Goal: Task Accomplishment & Management: Complete application form

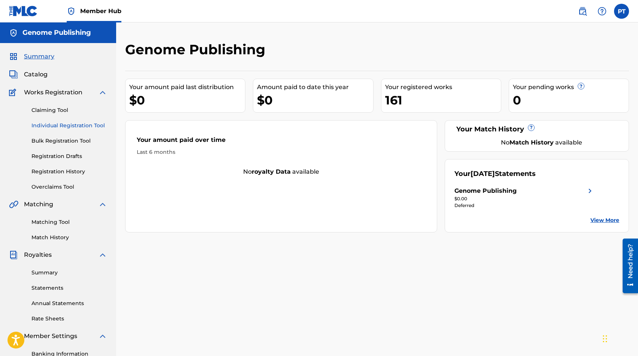
click at [72, 125] on link "Individual Registration Tool" at bounding box center [69, 126] width 76 height 8
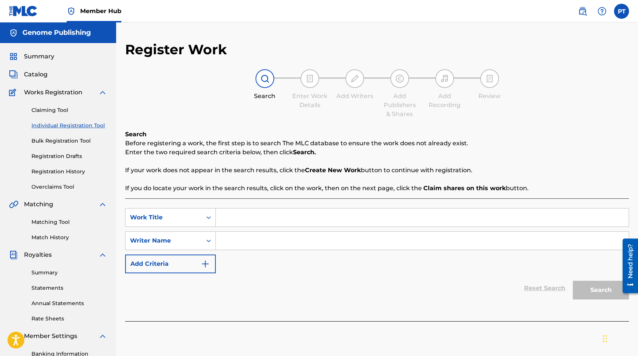
click at [326, 222] on input "Search Form" at bounding box center [422, 218] width 413 height 18
paste input "Remembering You at Christmas Time"
type input "Remembering You at Christmas Time"
click at [301, 240] on input "Search Form" at bounding box center [422, 241] width 413 height 18
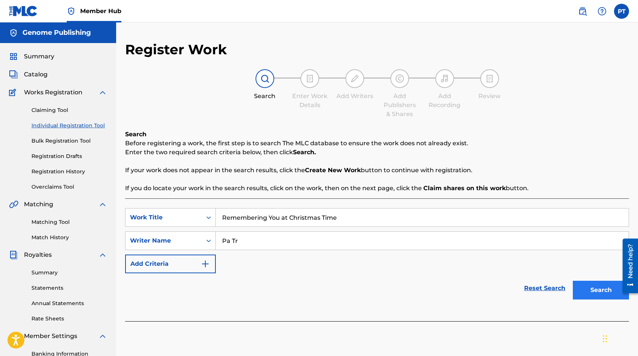
type input "Pa Tr"
drag, startPoint x: 590, startPoint y: 286, endPoint x: 590, endPoint y: 290, distance: 4.1
click at [590, 288] on button "Search" at bounding box center [600, 290] width 56 height 19
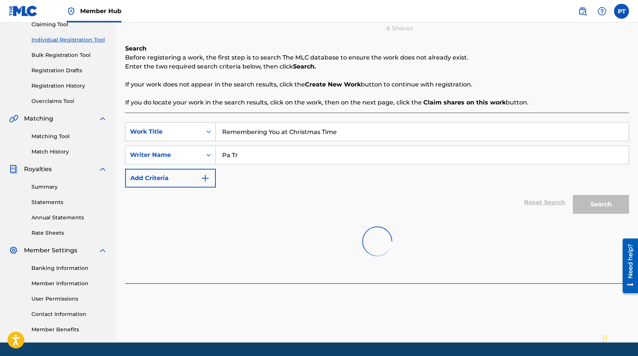
scroll to position [108, 0]
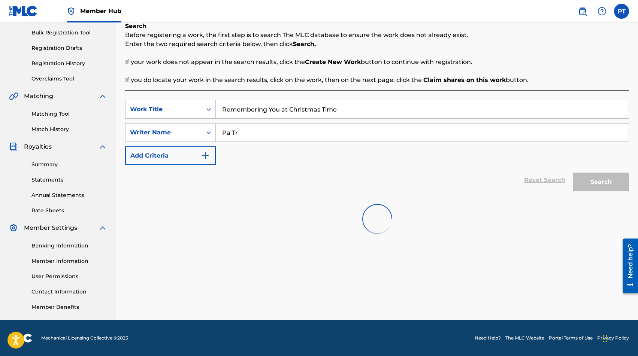
click at [269, 134] on input "Pa Tr" at bounding box center [422, 133] width 413 height 18
click at [278, 135] on input "Pa Tr" at bounding box center [422, 133] width 413 height 18
click at [268, 138] on input "Pa Tr" at bounding box center [422, 133] width 413 height 18
drag, startPoint x: 270, startPoint y: 138, endPoint x: 228, endPoint y: 136, distance: 42.0
click at [228, 136] on input "Pa Tr" at bounding box center [422, 133] width 413 height 18
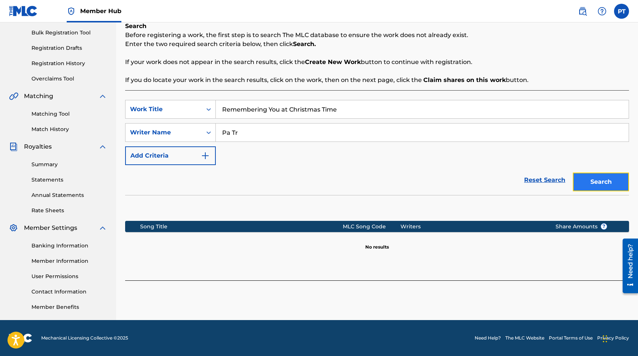
click at [601, 187] on button "Search" at bounding box center [600, 182] width 56 height 19
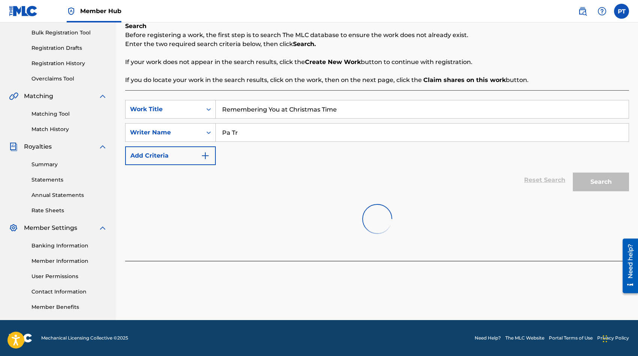
click at [327, 134] on input "Pa Tr" at bounding box center [422, 133] width 413 height 18
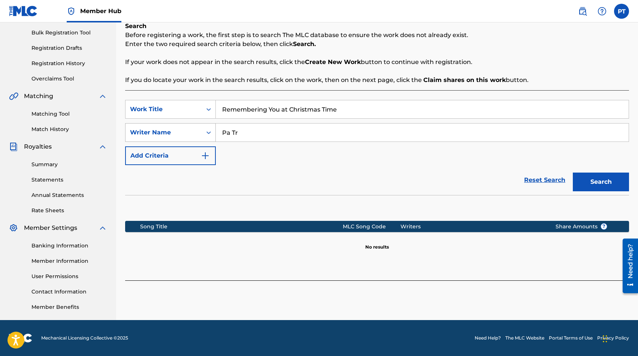
click at [173, 130] on div "Writer Name" at bounding box center [163, 132] width 67 height 9
click at [281, 136] on input "Pa Tr" at bounding box center [422, 133] width 413 height 18
drag, startPoint x: 277, startPoint y: 136, endPoint x: 189, endPoint y: 129, distance: 89.0
click at [216, 129] on input "Pa Tr" at bounding box center [422, 133] width 413 height 18
click at [245, 138] on input "Search Form" at bounding box center [422, 133] width 413 height 18
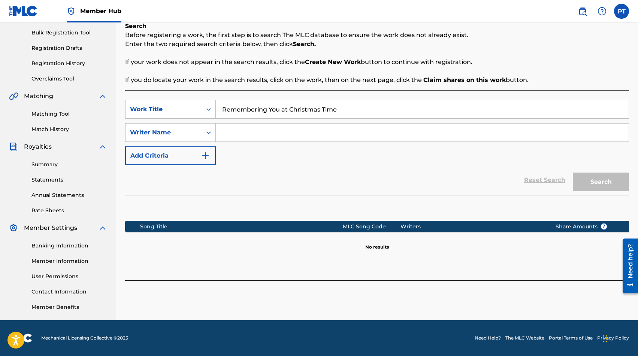
click at [277, 133] on input "Search Form" at bounding box center [422, 133] width 413 height 18
click at [313, 133] on input "Search Form" at bounding box center [422, 133] width 413 height 18
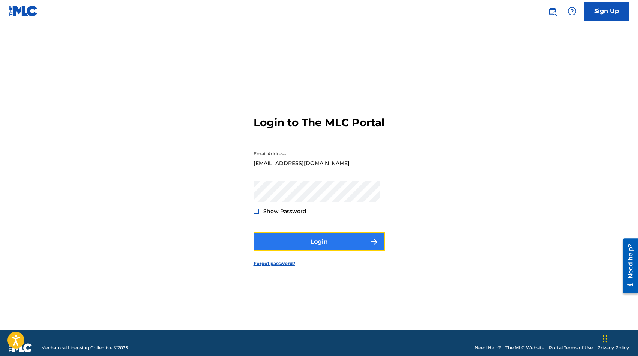
click at [319, 250] on button "Login" at bounding box center [318, 241] width 131 height 19
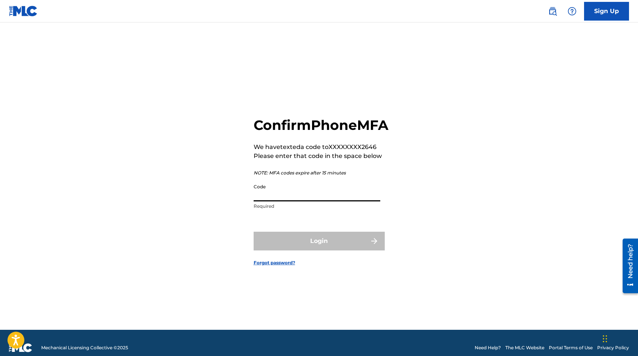
click at [292, 201] on input "Code" at bounding box center [316, 190] width 127 height 21
click at [286, 201] on input "Code" at bounding box center [316, 190] width 127 height 21
click at [280, 201] on input "642" at bounding box center [316, 190] width 127 height 21
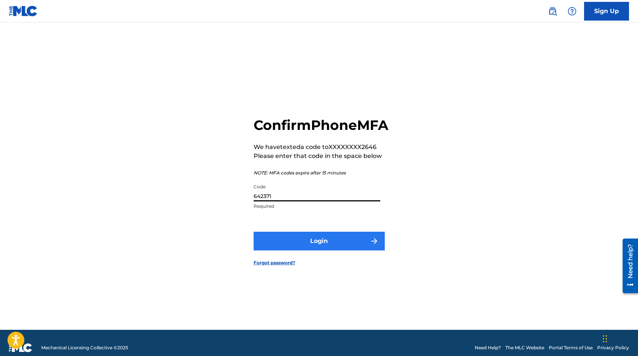
type input "642371"
click at [333, 246] on button "Login" at bounding box center [318, 241] width 131 height 19
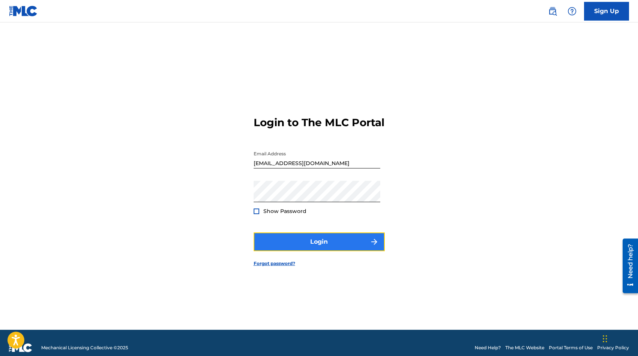
click at [331, 245] on button "Login" at bounding box center [318, 241] width 131 height 19
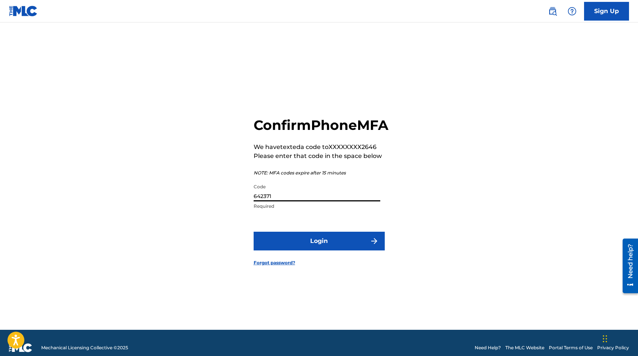
drag, startPoint x: 314, startPoint y: 206, endPoint x: 161, endPoint y: 185, distance: 154.5
click at [253, 188] on input "642371" at bounding box center [316, 190] width 127 height 21
type input "716951"
click at [253, 232] on button "Login" at bounding box center [318, 241] width 131 height 19
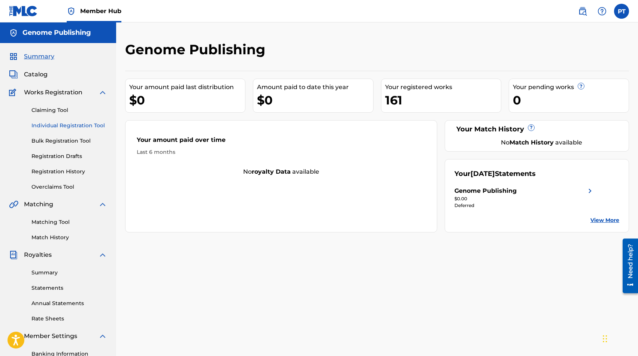
click at [52, 127] on link "Individual Registration Tool" at bounding box center [69, 126] width 76 height 8
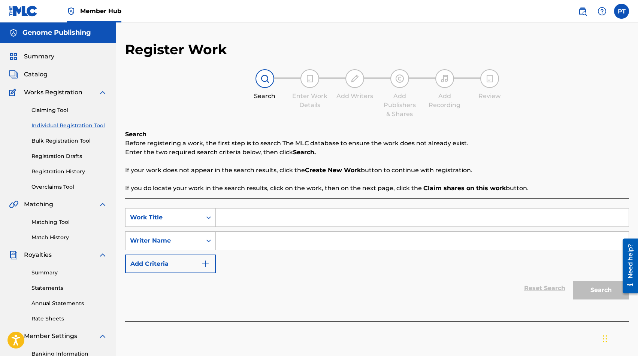
click at [301, 215] on input "Search Form" at bounding box center [422, 218] width 413 height 18
paste input "Remembering You at Christmas Time"
type input "Remembering You at Christmas Time"
click at [596, 295] on div "Search" at bounding box center [599, 288] width 60 height 30
click at [233, 239] on input "Search Form" at bounding box center [422, 241] width 413 height 18
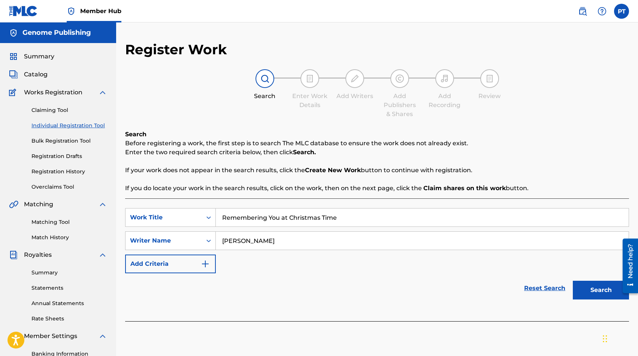
type input "[PERSON_NAME]"
click at [572, 281] on button "Search" at bounding box center [600, 290] width 56 height 19
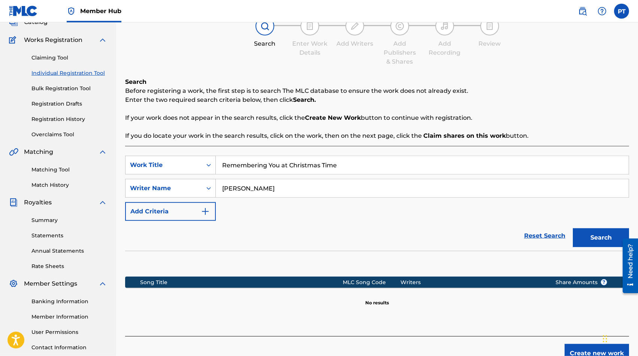
scroll to position [108, 0]
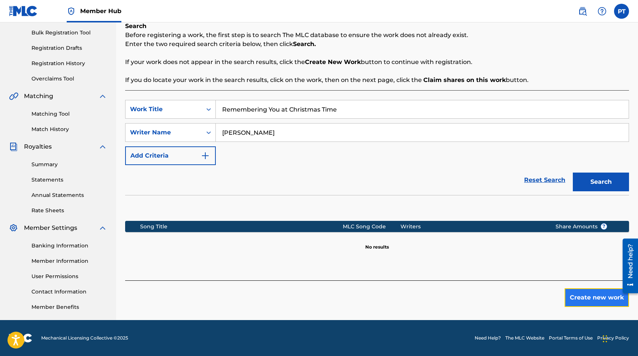
click at [583, 298] on button "Create new work" at bounding box center [596, 297] width 64 height 19
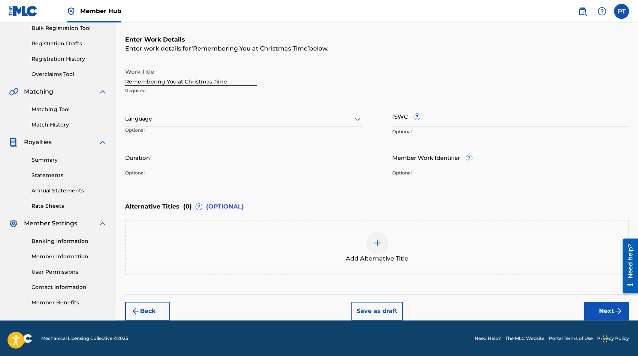
scroll to position [113, 0]
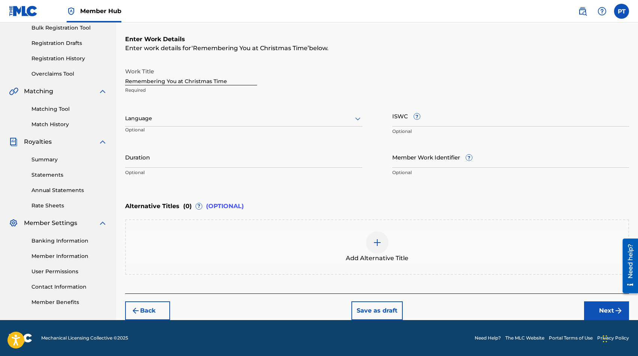
click at [232, 123] on div at bounding box center [243, 118] width 237 height 9
click at [196, 134] on div "English" at bounding box center [243, 135] width 236 height 17
click at [604, 310] on button "Next" at bounding box center [606, 310] width 45 height 19
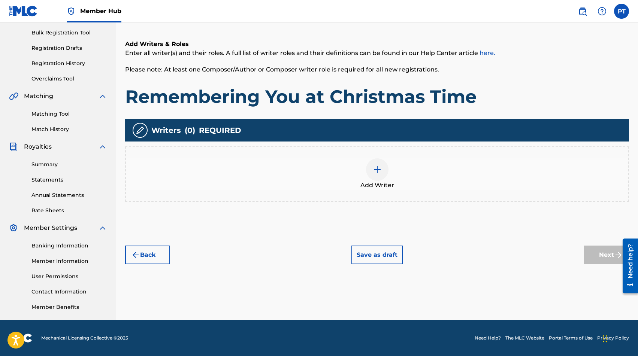
scroll to position [108, 0]
click at [379, 167] on img at bounding box center [376, 169] width 9 height 9
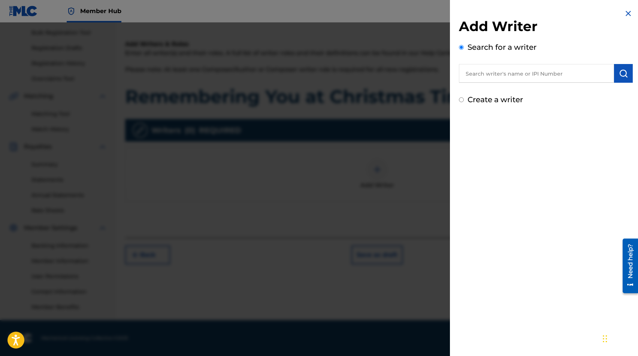
drag, startPoint x: 543, startPoint y: 71, endPoint x: 444, endPoint y: 55, distance: 100.2
click at [541, 73] on input "text" at bounding box center [536, 73] width 155 height 19
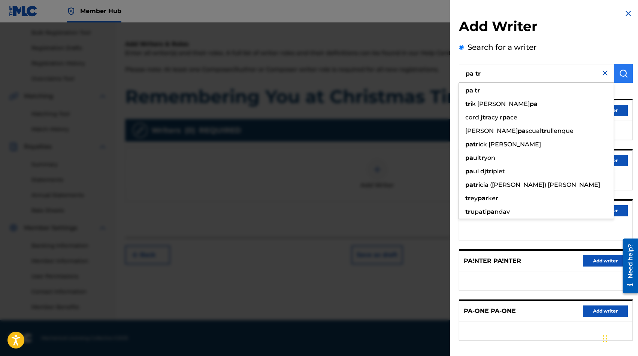
type input "pa tr"
click at [625, 67] on button "submit" at bounding box center [623, 73] width 19 height 19
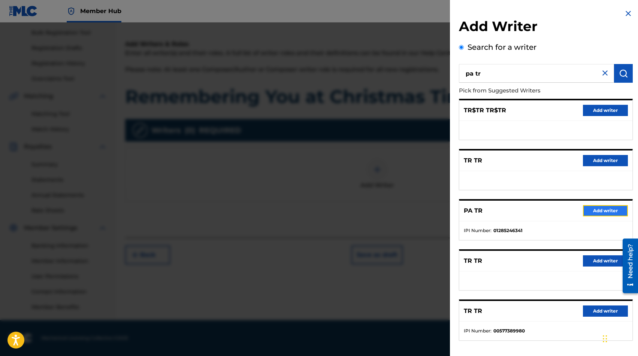
click at [608, 210] on button "Add writer" at bounding box center [605, 210] width 45 height 11
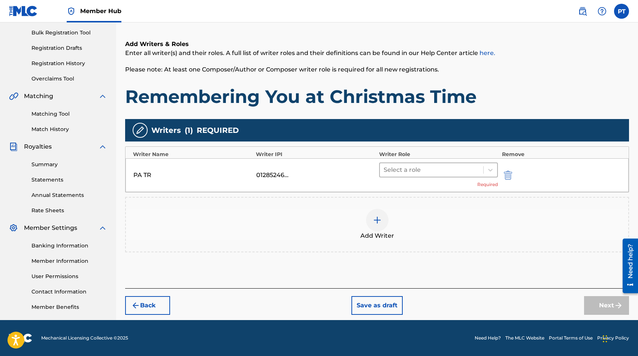
click at [417, 168] on div at bounding box center [431, 170] width 96 height 10
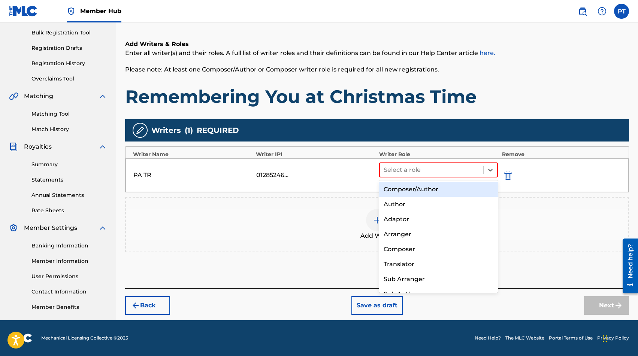
click at [419, 191] on div "Composer/Author" at bounding box center [438, 189] width 119 height 15
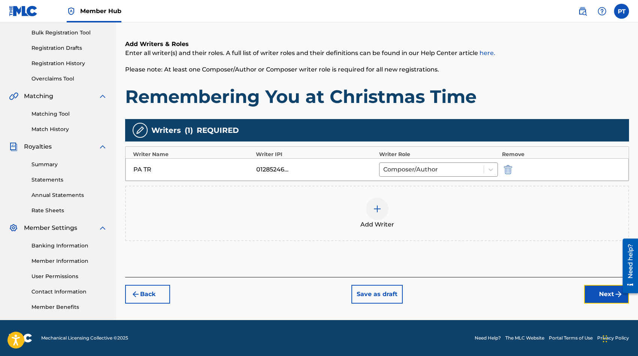
drag, startPoint x: 596, startPoint y: 290, endPoint x: 585, endPoint y: 290, distance: 11.6
click at [597, 290] on button "Next" at bounding box center [606, 294] width 45 height 19
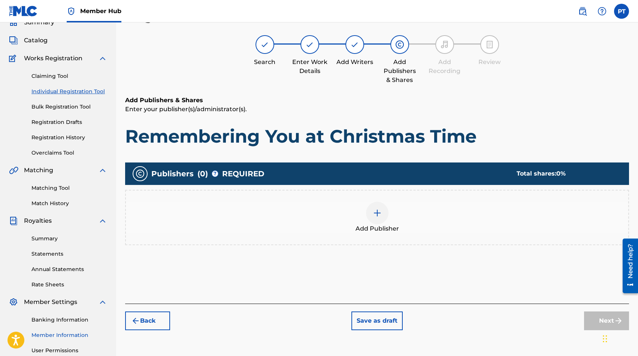
scroll to position [34, 0]
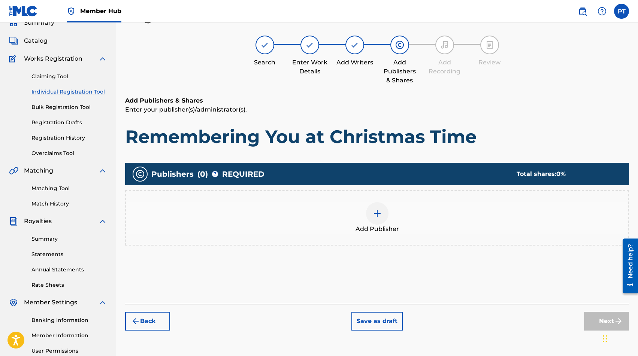
click at [381, 213] on img at bounding box center [376, 213] width 9 height 9
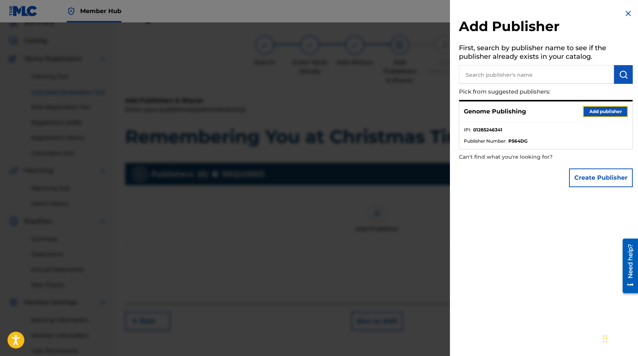
click at [607, 112] on button "Add publisher" at bounding box center [605, 111] width 45 height 11
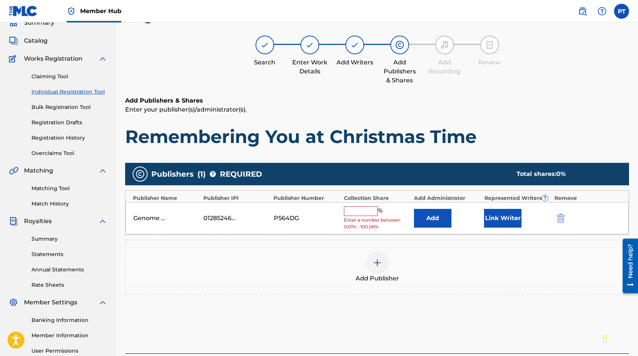
click at [356, 211] on input "text" at bounding box center [361, 211] width 34 height 10
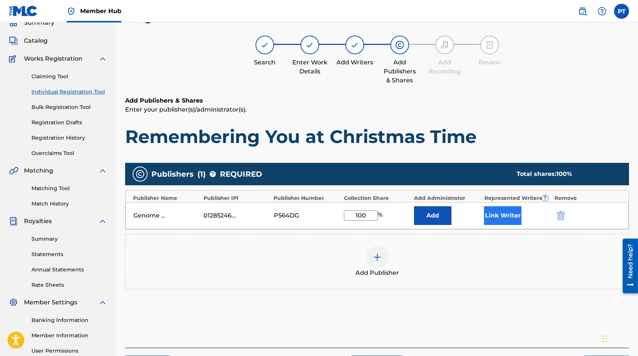
type input "100"
click at [501, 216] on button "Link Writer" at bounding box center [502, 215] width 37 height 19
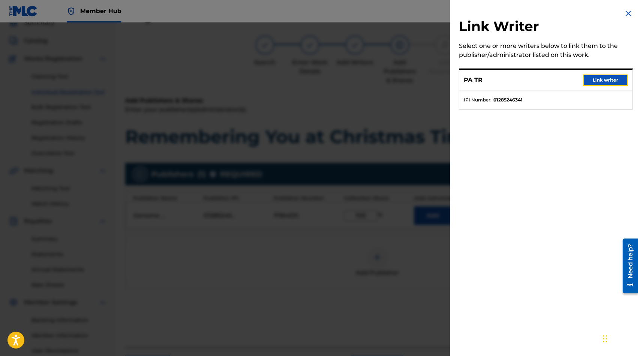
drag, startPoint x: 615, startPoint y: 80, endPoint x: 596, endPoint y: 78, distance: 19.6
click at [616, 79] on button "Link writer" at bounding box center [605, 79] width 45 height 11
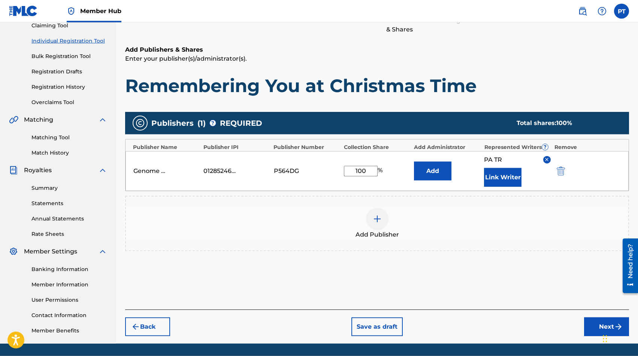
scroll to position [108, 0]
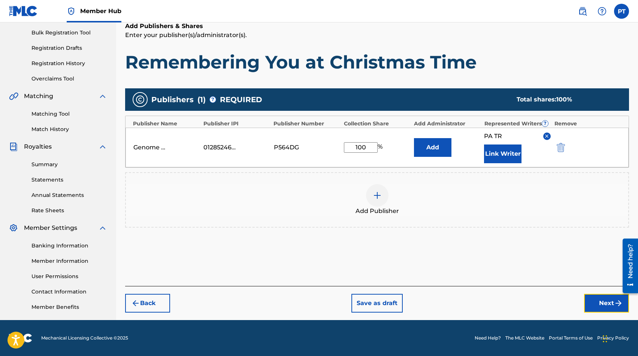
drag, startPoint x: 605, startPoint y: 303, endPoint x: 606, endPoint y: 299, distance: 4.5
click at [606, 301] on button "Next" at bounding box center [606, 303] width 45 height 19
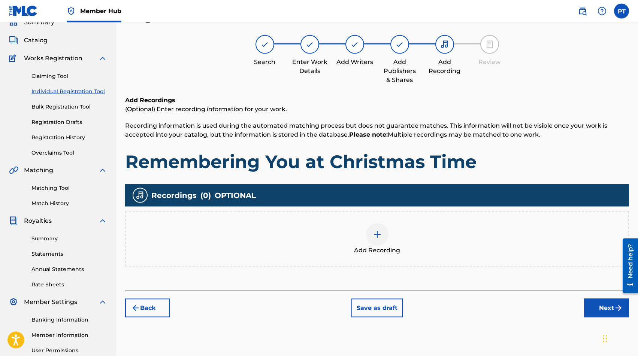
scroll to position [34, 0]
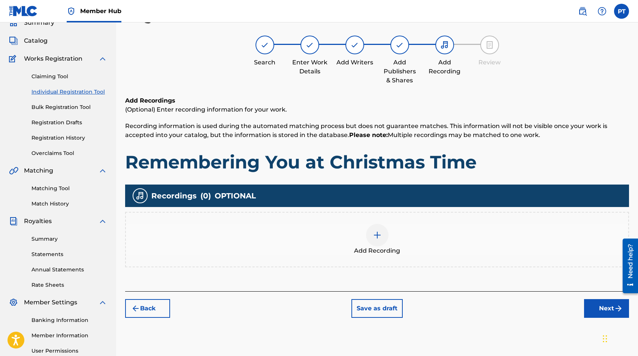
click at [377, 234] on img at bounding box center [376, 235] width 9 height 9
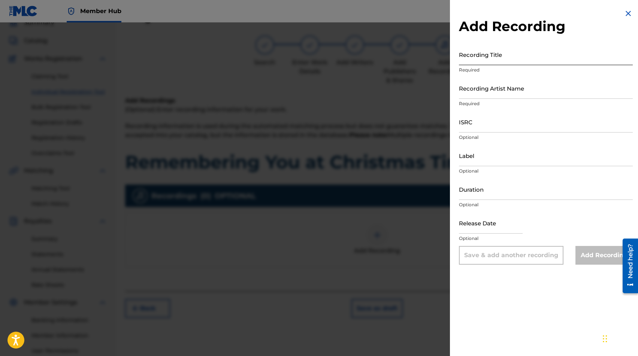
click at [536, 61] on input "Recording Title" at bounding box center [546, 54] width 174 height 21
paste input "Remembering You at Christmas Time"
type input "Remembering You at Christmas Time"
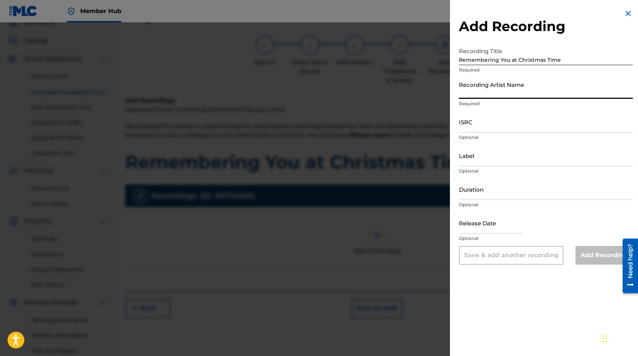
click at [525, 92] on input "Recording Artist Name" at bounding box center [546, 87] width 174 height 21
click at [476, 91] on input "Recording Artist Name" at bounding box center [546, 87] width 174 height 21
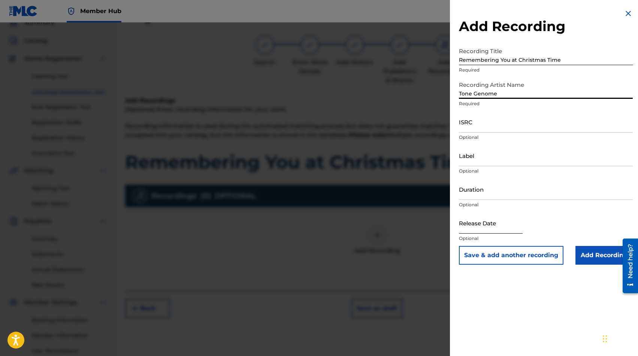
type input "Tone Genome"
click at [504, 229] on input "text" at bounding box center [491, 222] width 64 height 21
select select "8"
select select "2025"
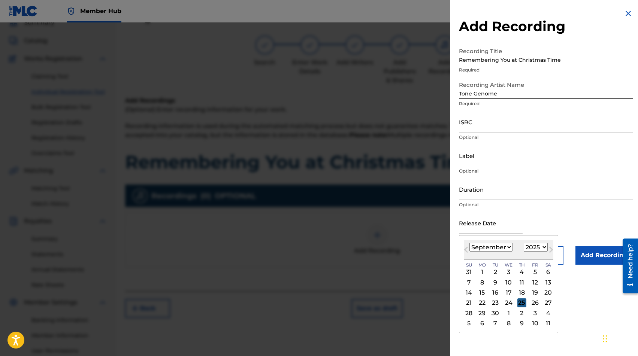
click at [519, 300] on div "25" at bounding box center [521, 302] width 9 height 9
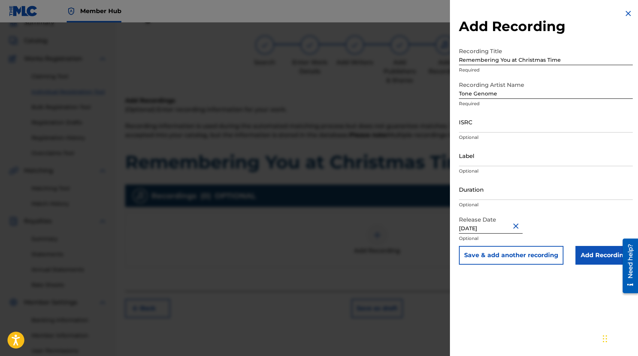
type input "[DATE]"
click at [598, 259] on input "Add Recording" at bounding box center [603, 255] width 57 height 19
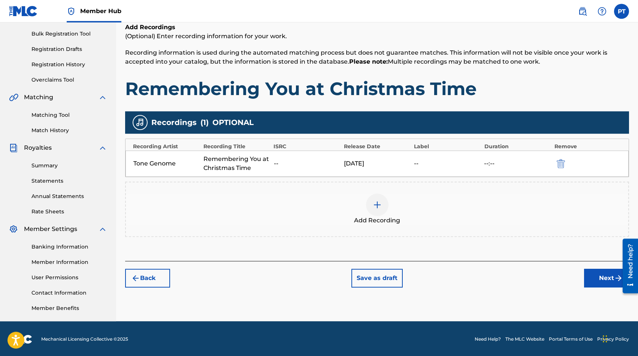
scroll to position [108, 0]
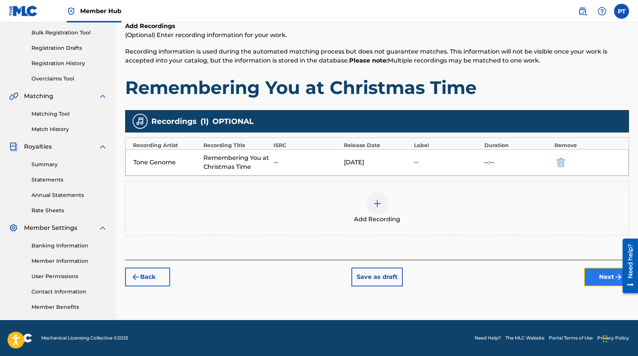
click at [596, 279] on button "Next" at bounding box center [606, 277] width 45 height 19
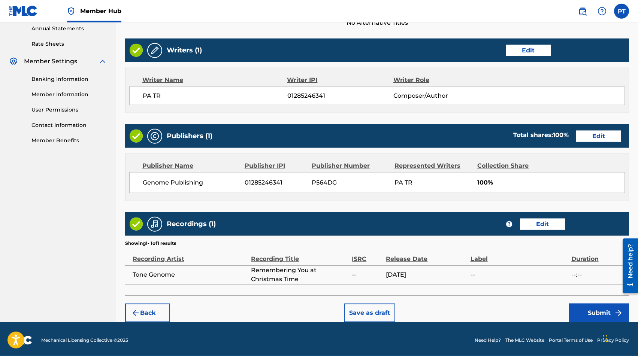
scroll to position [277, 0]
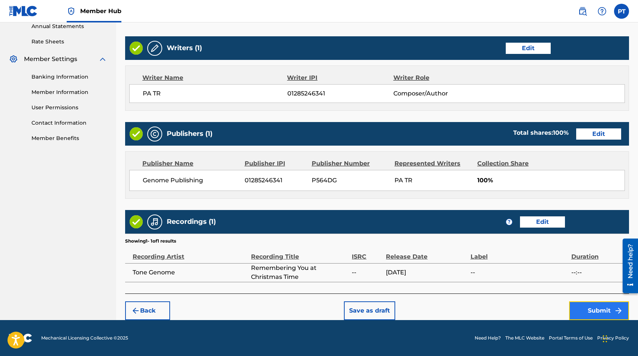
click at [599, 311] on button "Submit" at bounding box center [599, 310] width 60 height 19
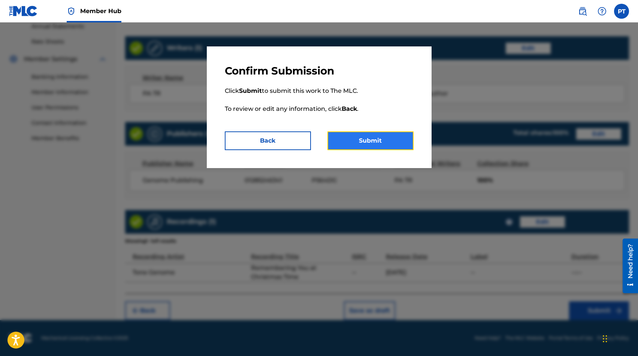
click at [356, 142] on button "Submit" at bounding box center [370, 140] width 86 height 19
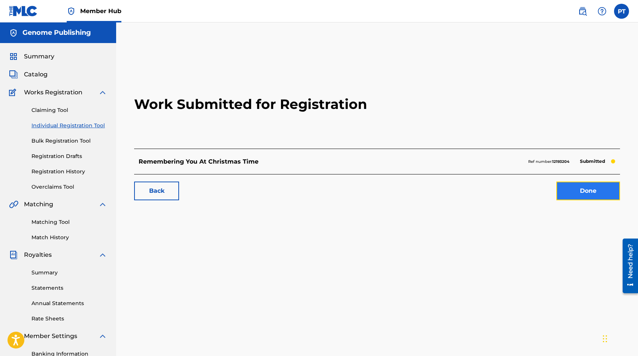
click at [592, 189] on link "Done" at bounding box center [588, 191] width 64 height 19
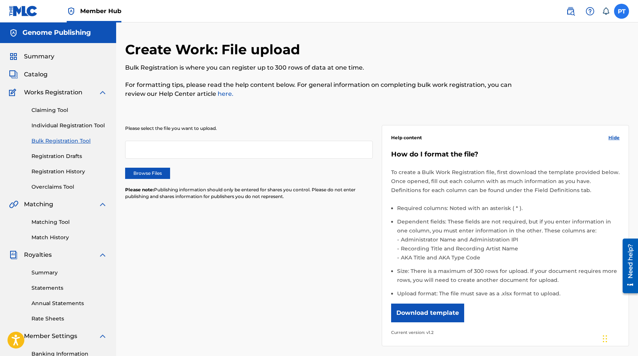
click at [623, 12] on label at bounding box center [621, 11] width 15 height 15
click at [621, 11] on input "PT Paul Tringali pmtringali@gmail.com Notification Preferences Profile Log out" at bounding box center [621, 11] width 0 height 0
click at [550, 94] on link "Profile" at bounding box center [547, 93] width 15 height 7
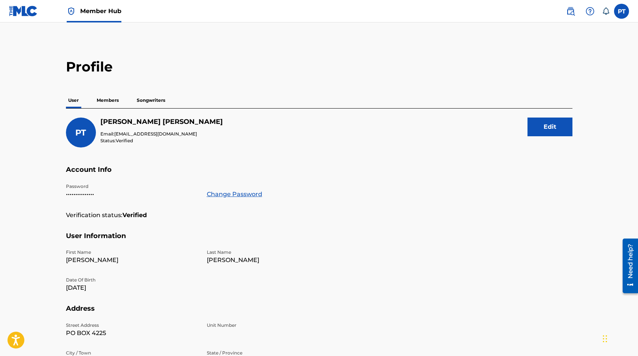
click at [111, 99] on p "Members" at bounding box center [107, 100] width 27 height 16
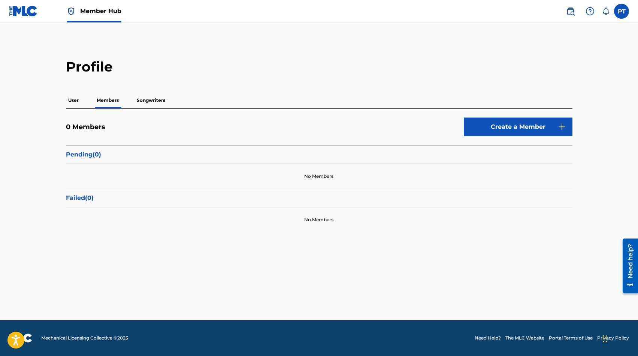
click at [151, 97] on p "Songwriters" at bounding box center [150, 100] width 33 height 16
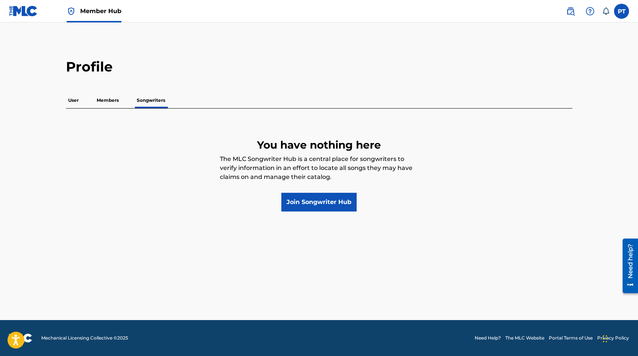
click at [110, 101] on p "Members" at bounding box center [107, 100] width 27 height 16
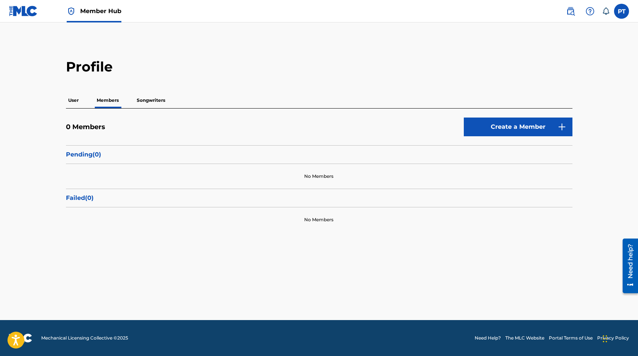
click at [71, 98] on p "User" at bounding box center [73, 100] width 15 height 16
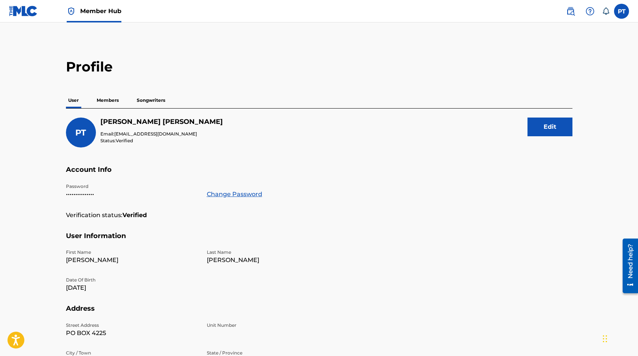
click at [112, 104] on p "Members" at bounding box center [107, 100] width 27 height 16
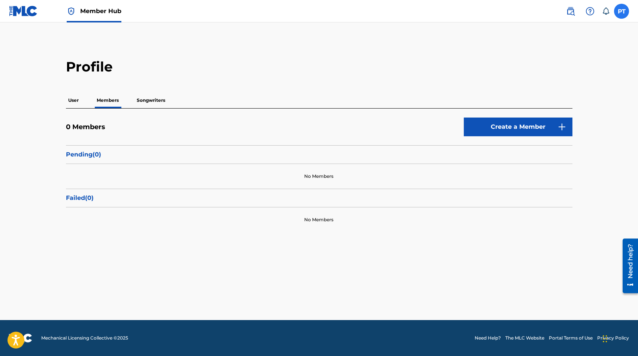
click at [621, 15] on label at bounding box center [621, 11] width 15 height 15
click at [621, 11] on input "PT Paul Tringali pmtringali@gmail.com Notification Preferences Profile Log out" at bounding box center [621, 11] width 0 height 0
click at [581, 79] on link "Notification Preferences" at bounding box center [567, 80] width 55 height 7
